Goal: Navigation & Orientation: Find specific page/section

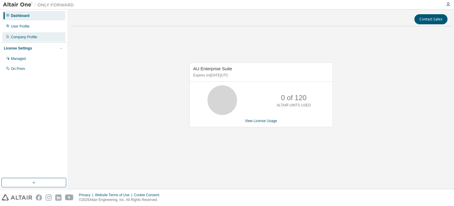
click at [31, 33] on div "Company Profile" at bounding box center [33, 36] width 63 height 9
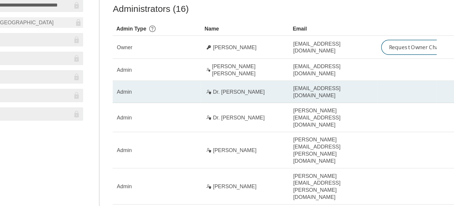
scroll to position [2, 0]
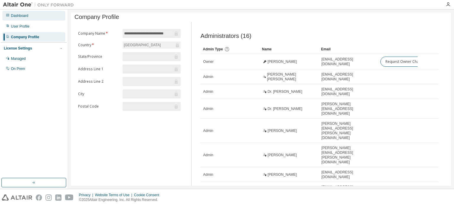
click at [39, 17] on div "Dashboard" at bounding box center [33, 15] width 63 height 9
